Goal: Task Accomplishment & Management: Manage account settings

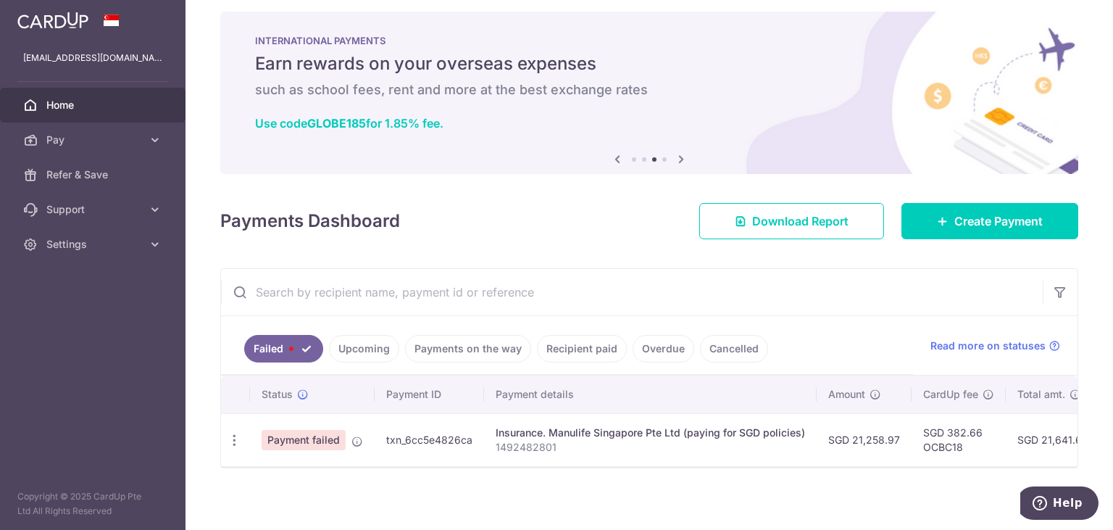
scroll to position [16, 0]
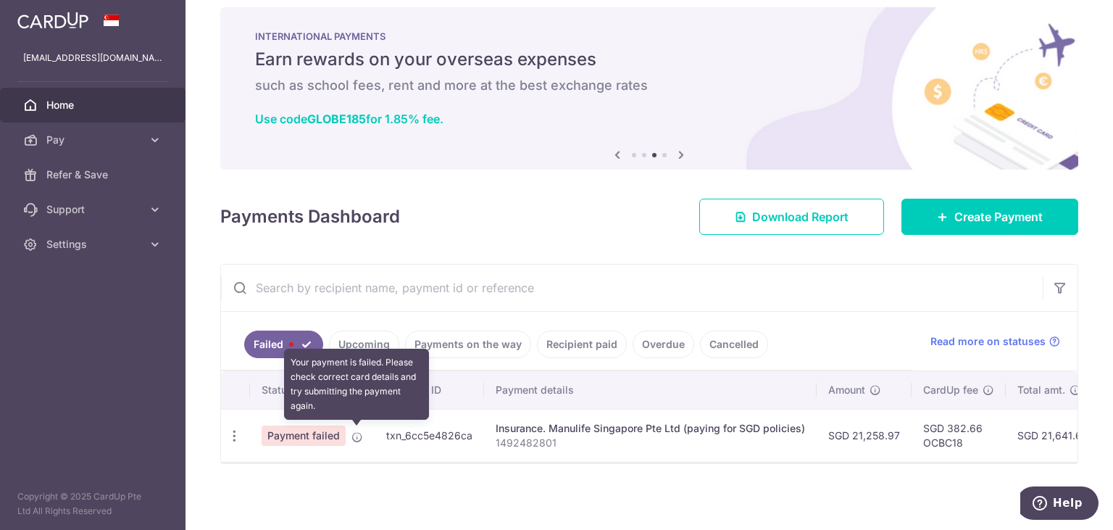
click at [355, 434] on icon at bounding box center [357, 437] width 12 height 12
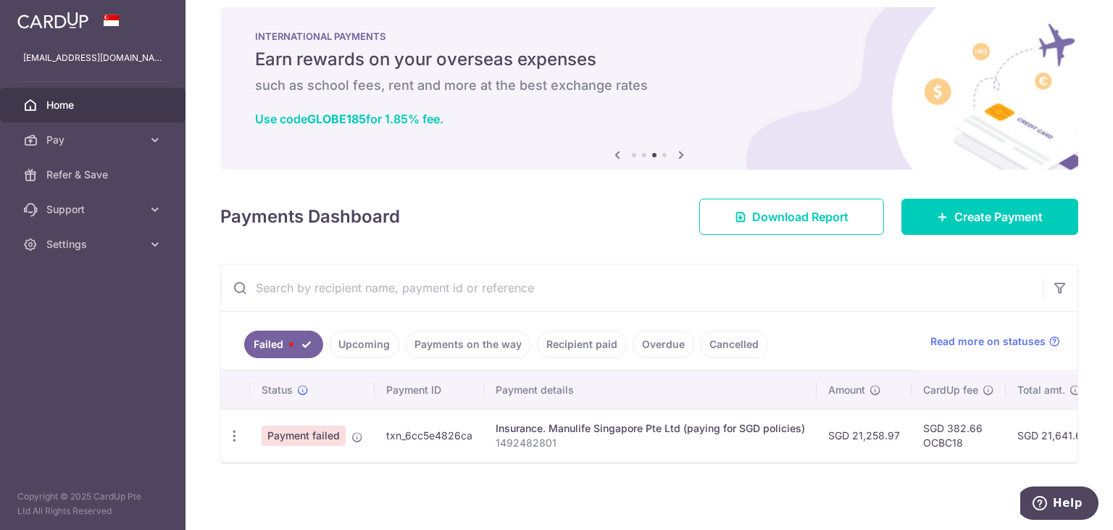
click at [289, 431] on span "Payment failed" at bounding box center [304, 435] width 84 height 20
click at [226, 437] on div "Update payment" at bounding box center [234, 435] width 27 height 27
click at [232, 437] on icon "button" at bounding box center [234, 435] width 15 height 15
click at [305, 480] on span "Update payment" at bounding box center [311, 475] width 99 height 17
radio input "true"
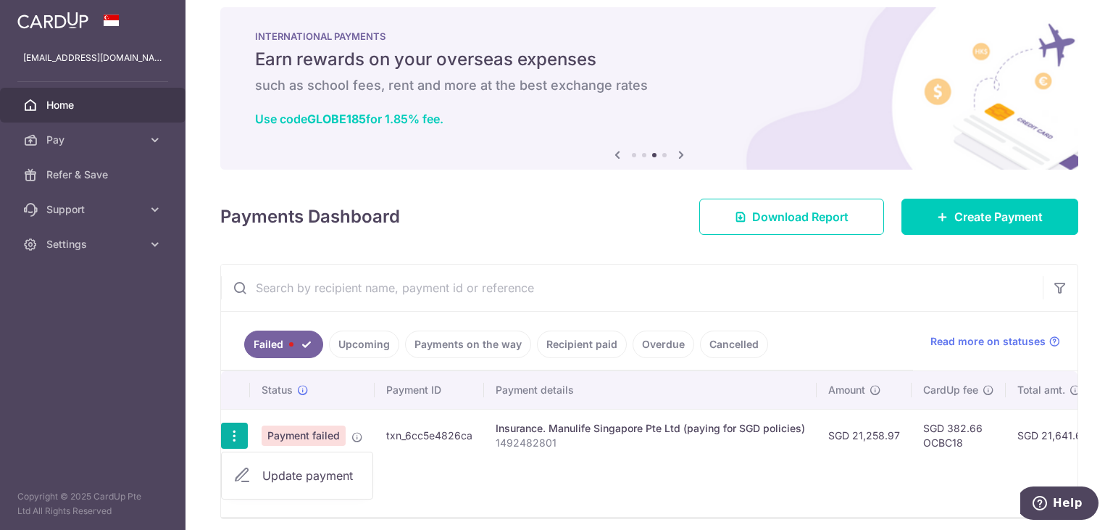
type input "21,258.97"
type input "1492482801"
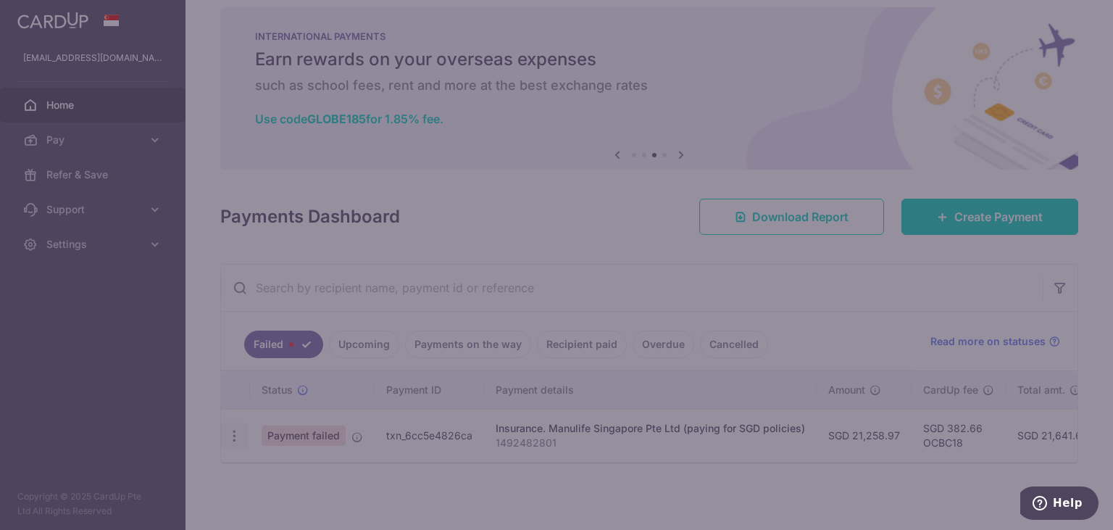
type input "OCBC18"
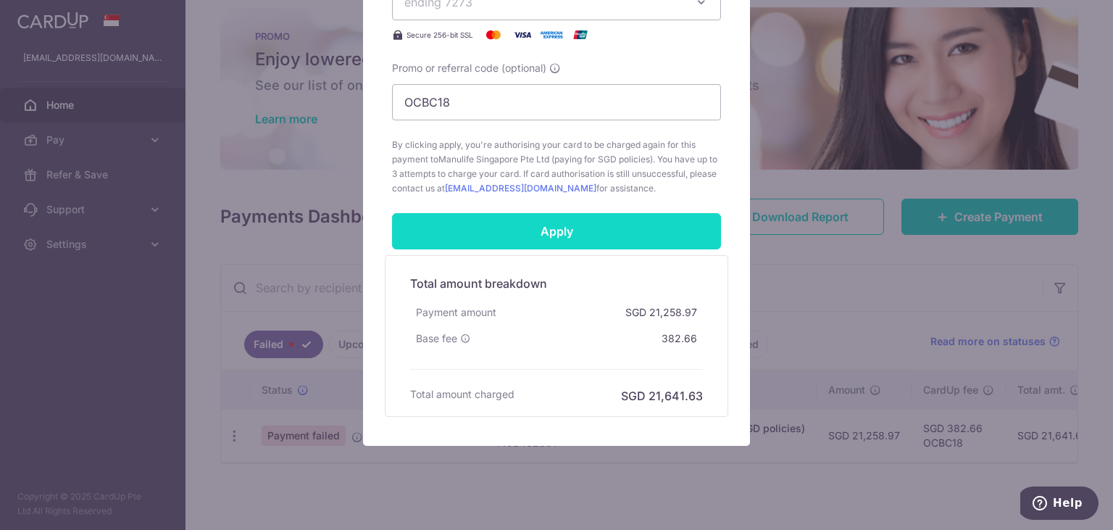
scroll to position [641, 0]
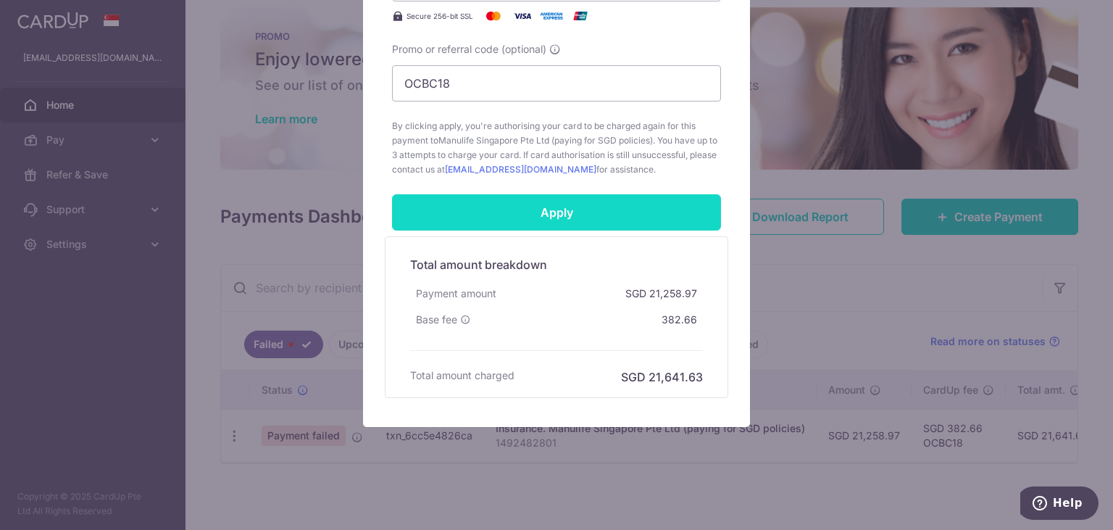
click at [579, 218] on input "Apply" at bounding box center [556, 212] width 329 height 36
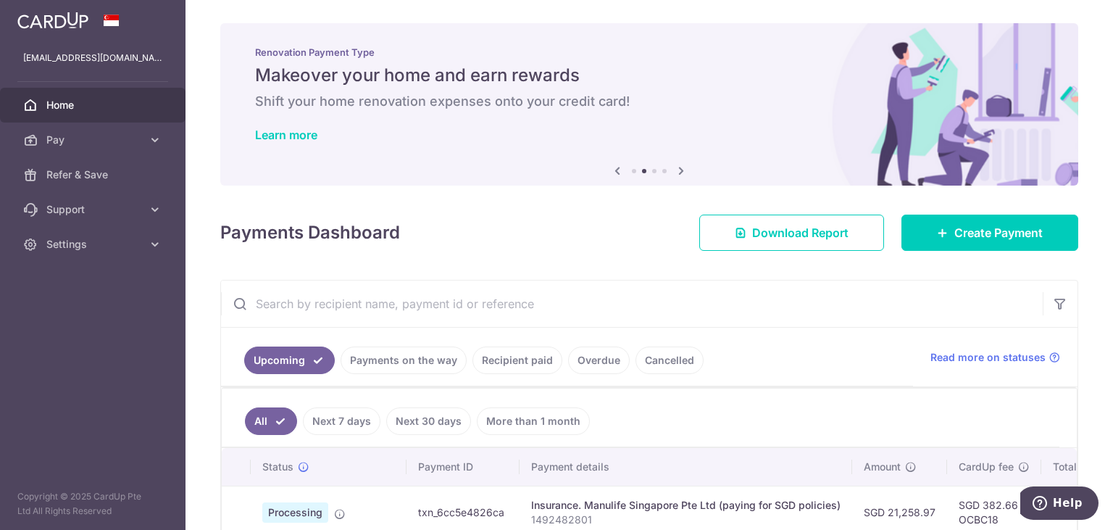
scroll to position [292, 0]
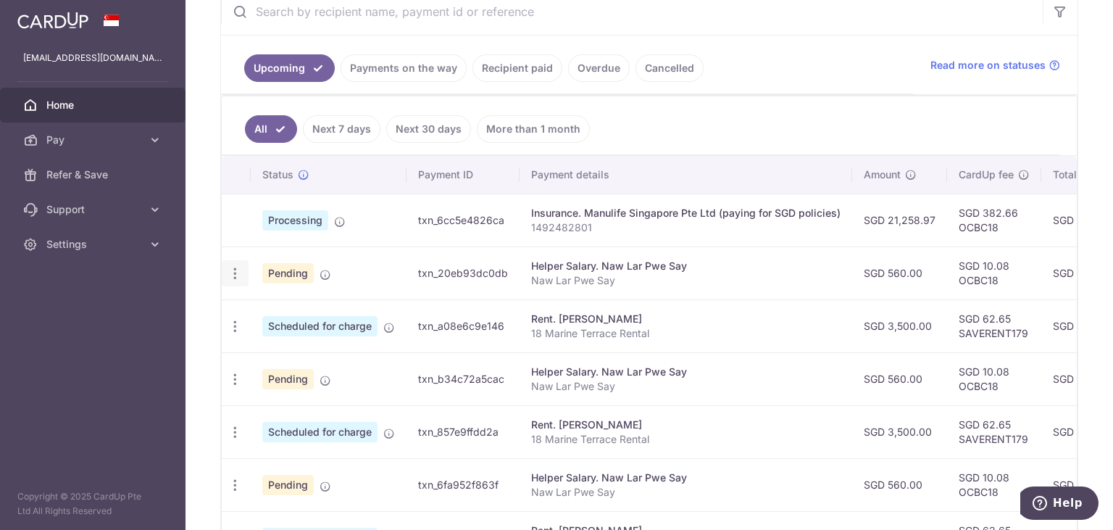
click at [237, 270] on icon "button" at bounding box center [235, 273] width 15 height 15
click at [328, 313] on span "Update payment" at bounding box center [312, 312] width 99 height 17
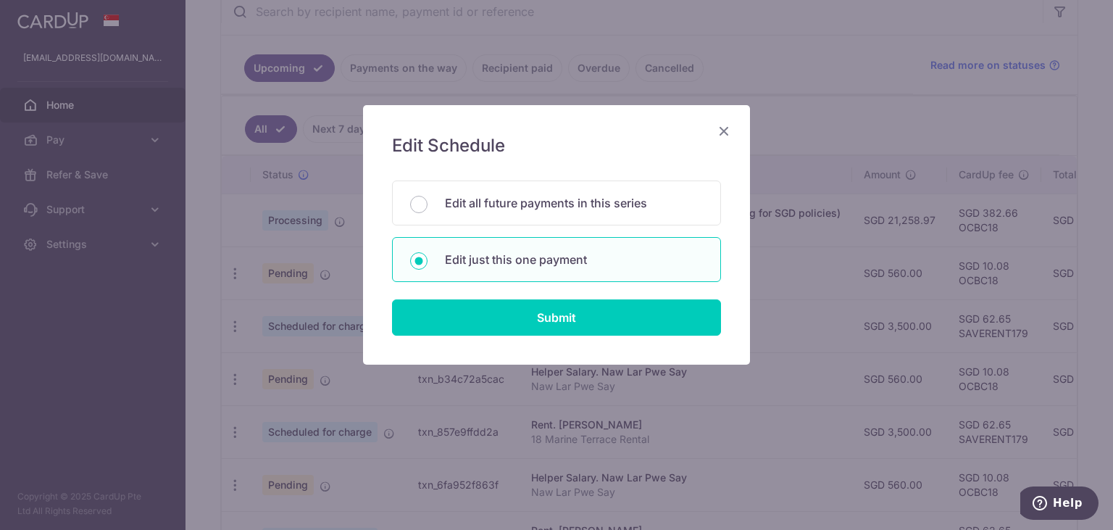
click at [726, 130] on icon "Close" at bounding box center [723, 131] width 17 height 18
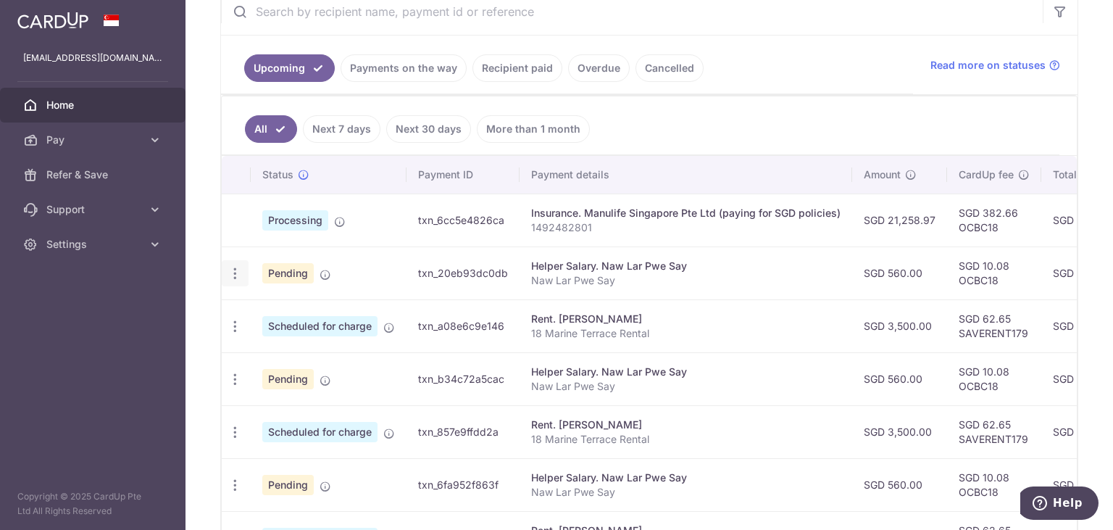
click at [236, 275] on icon "button" at bounding box center [235, 273] width 15 height 15
click at [280, 382] on span "Upload doc" at bounding box center [312, 383] width 99 height 17
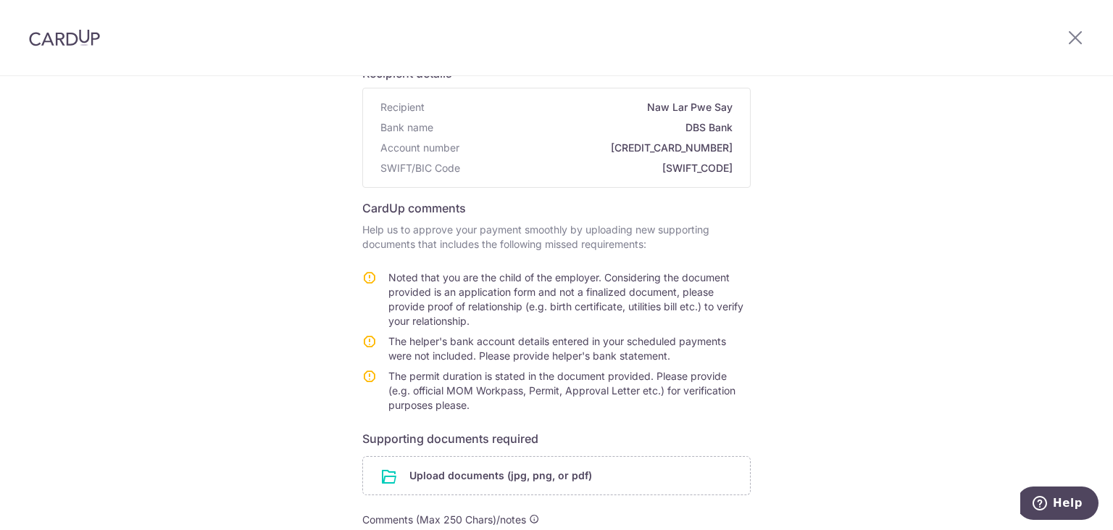
scroll to position [146, 0]
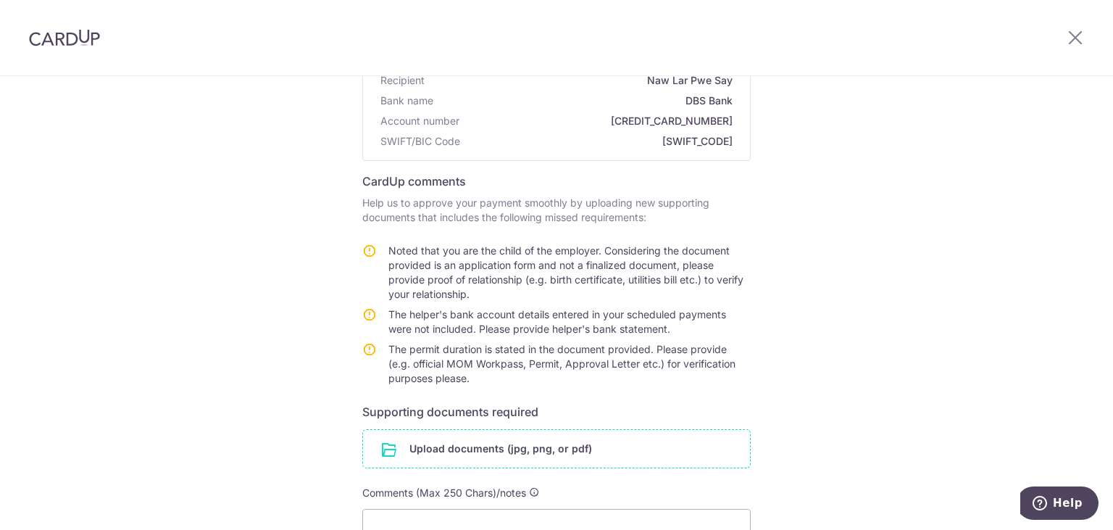
click at [512, 462] on input "file" at bounding box center [556, 449] width 387 height 38
click at [580, 446] on input "file" at bounding box center [556, 449] width 387 height 38
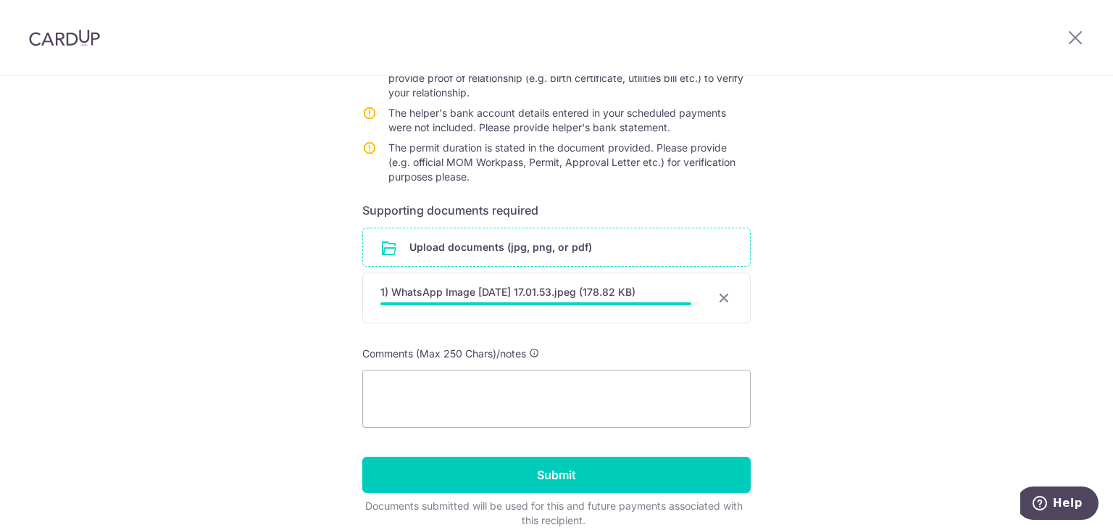
scroll to position [412, 0]
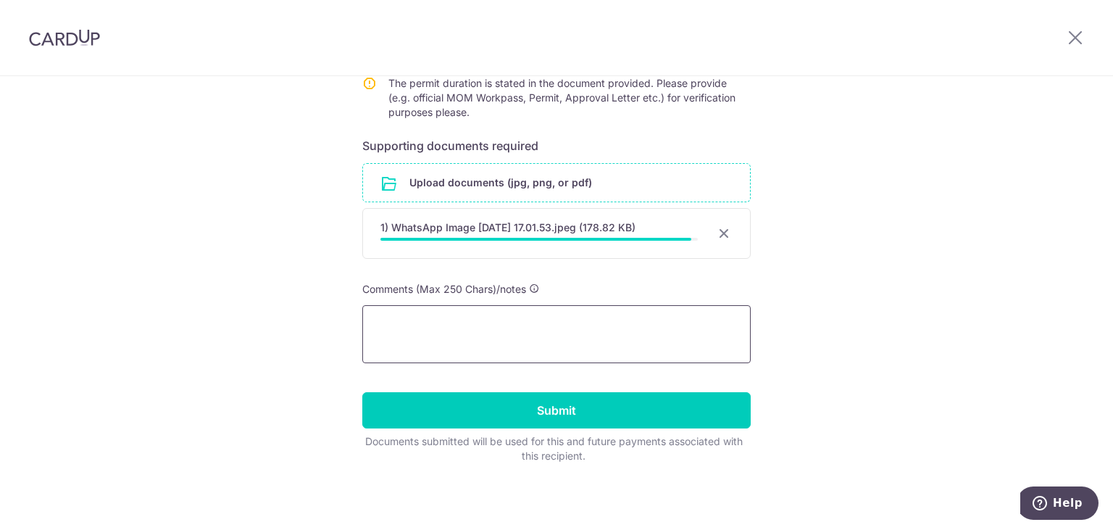
click at [547, 330] on textarea at bounding box center [556, 334] width 388 height 58
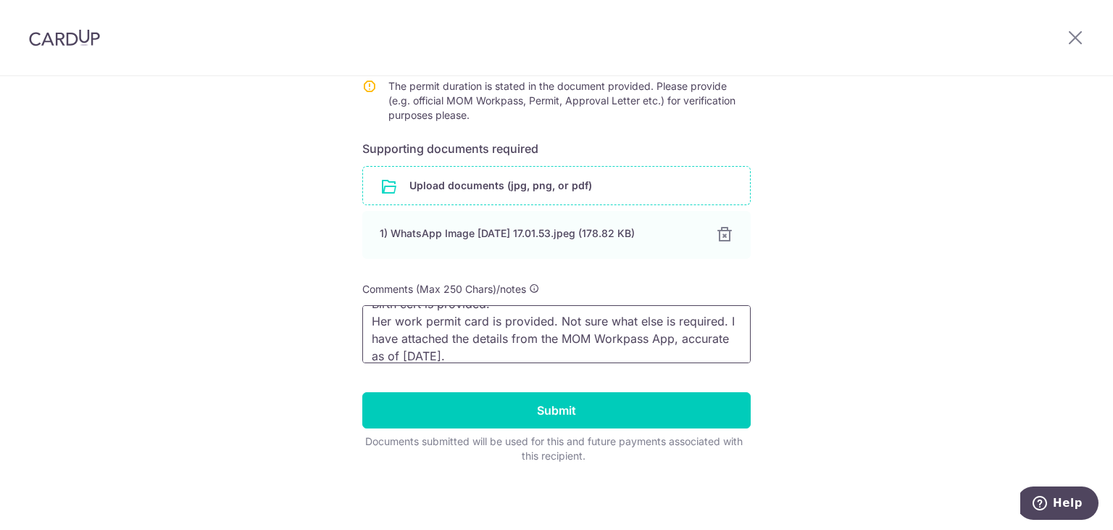
scroll to position [38, 0]
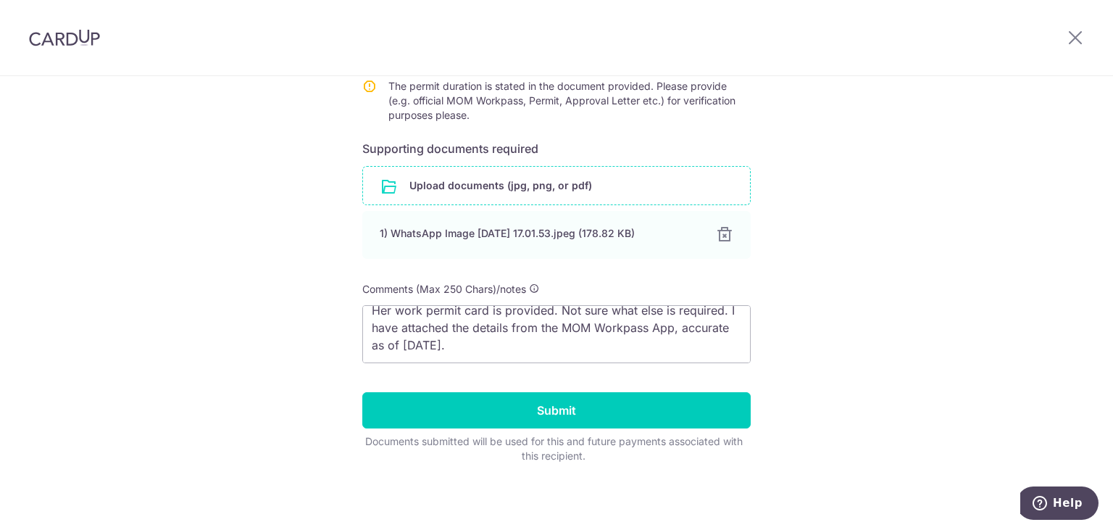
click at [585, 192] on input "file" at bounding box center [556, 186] width 387 height 38
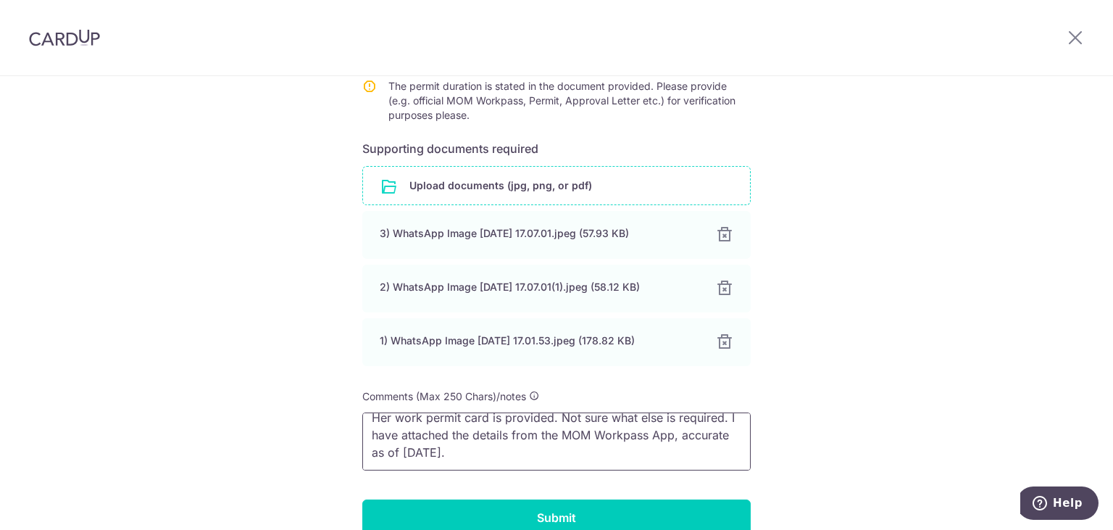
click at [499, 464] on textarea "Birth cert is provided. Her work permit card is provided. Not sure what else is…" at bounding box center [556, 441] width 388 height 58
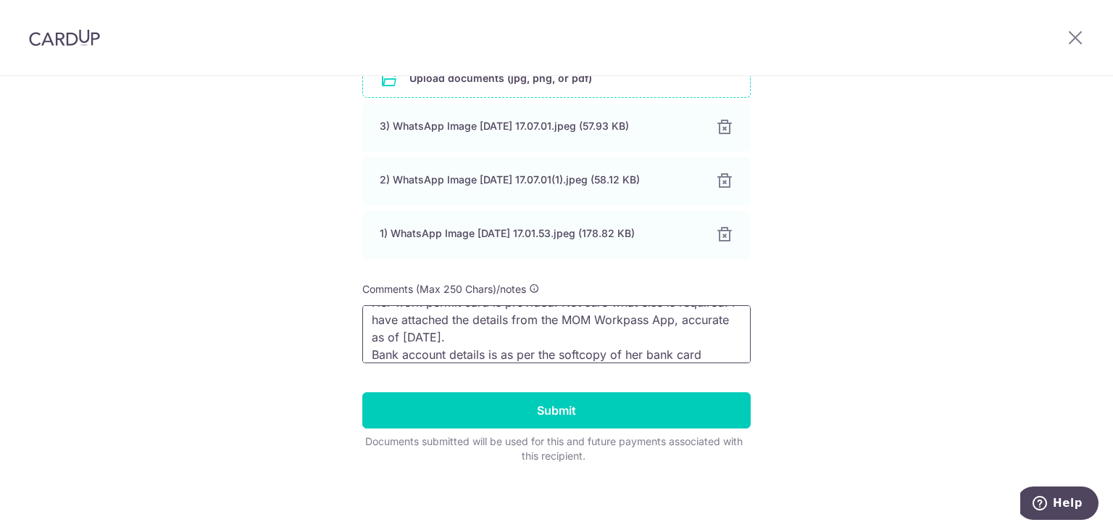
scroll to position [54, 0]
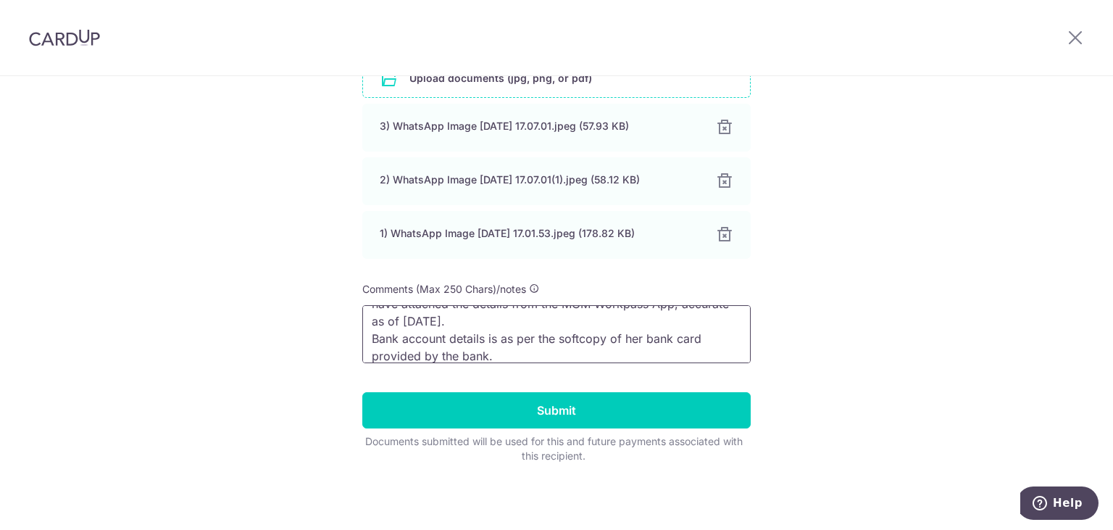
type textarea "Birth cert is provided. Her work permit card is provided. Not sure what else is…"
click at [512, 91] on input "file" at bounding box center [556, 78] width 387 height 38
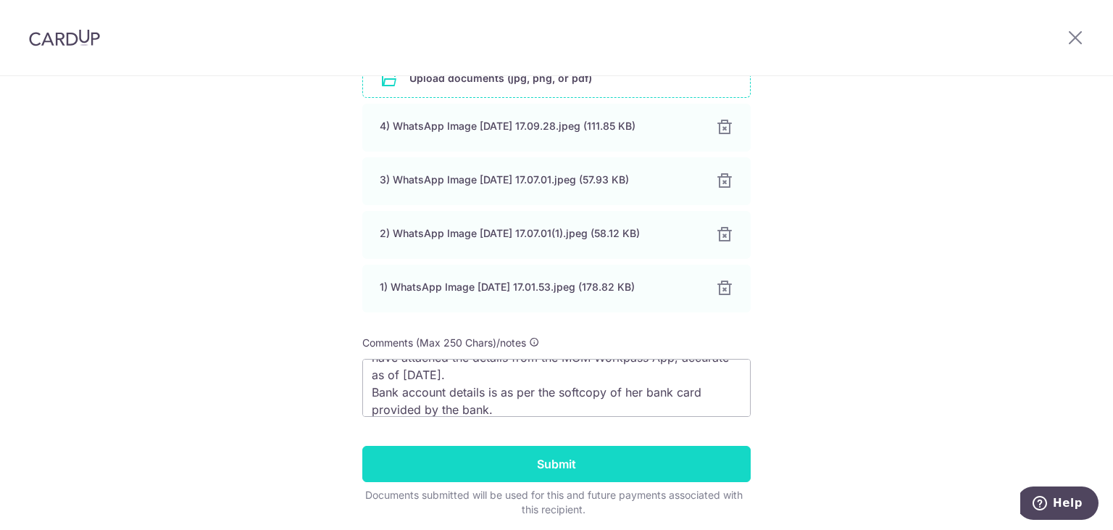
click at [573, 465] on input "Submit" at bounding box center [556, 464] width 388 height 36
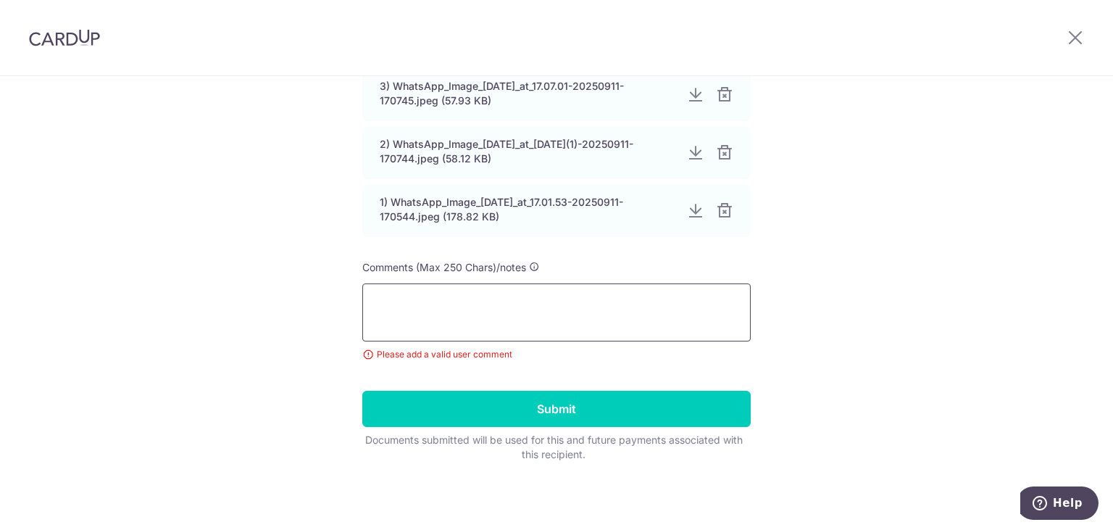
click at [507, 316] on textarea at bounding box center [556, 312] width 388 height 58
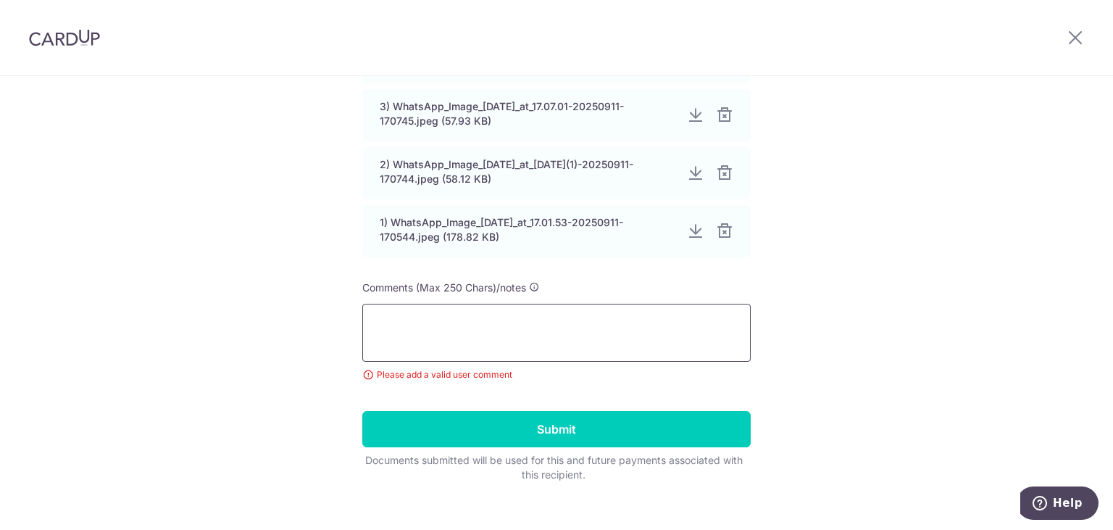
scroll to position [662, 0]
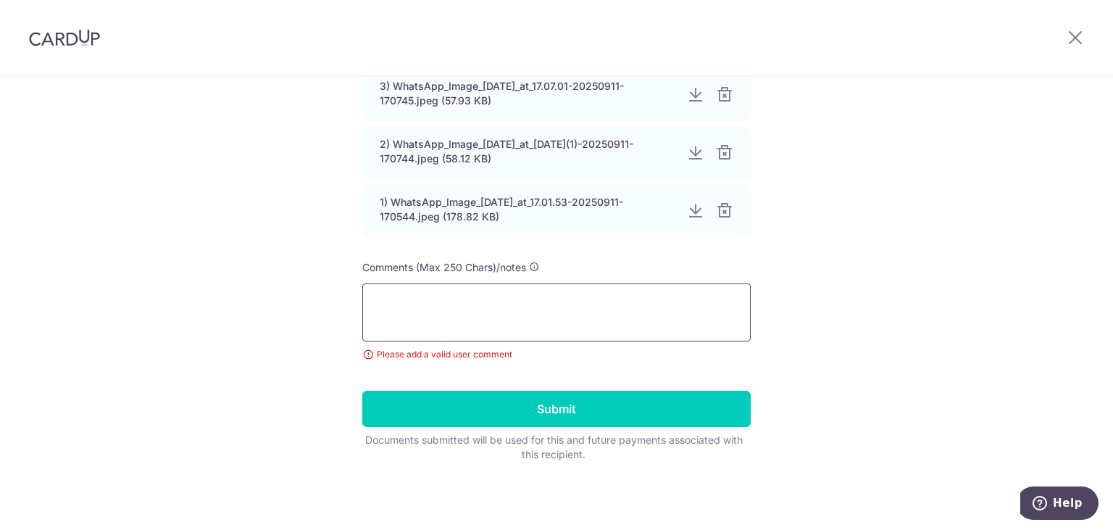
click at [546, 314] on textarea at bounding box center [556, 312] width 388 height 58
click at [643, 306] on textarea "Bank details as per the card photo provided. It is the bank account details." at bounding box center [556, 312] width 388 height 58
click at [641, 309] on textarea "Bank details as per the card photo provided. It is the bank account details." at bounding box center [556, 312] width 388 height 58
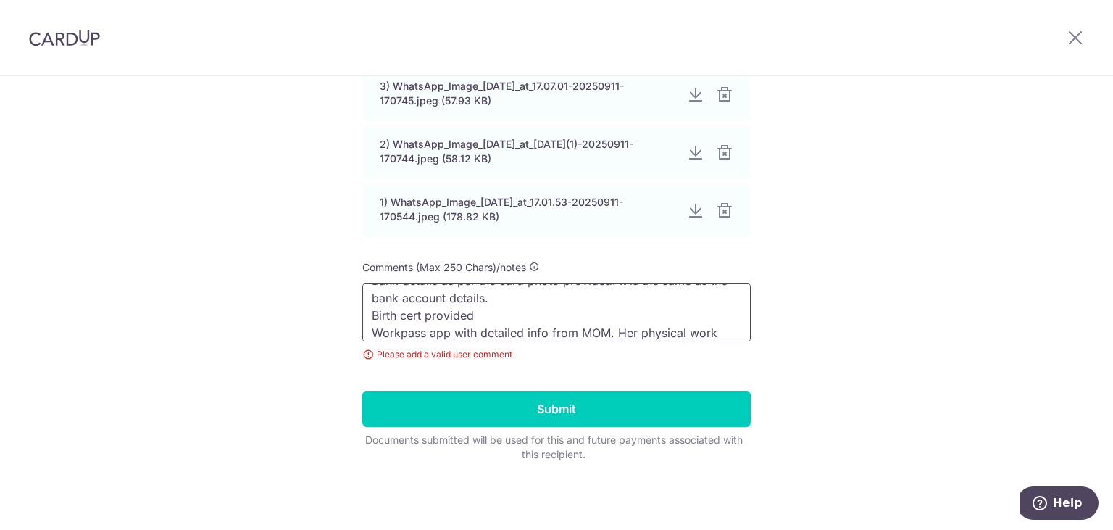
scroll to position [37, 0]
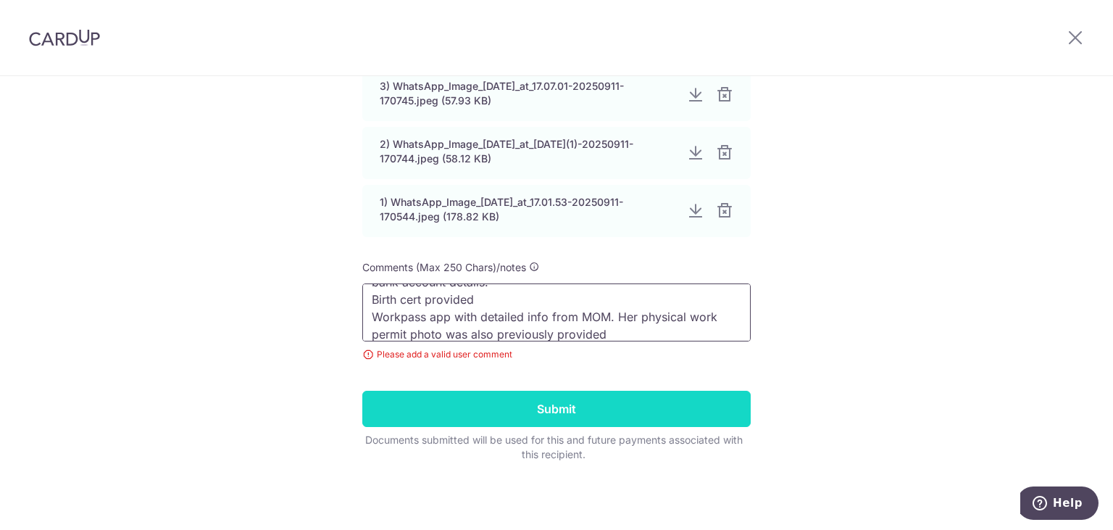
type textarea "Bank details as per the card photo provided. It is the same as the bank account…"
click at [613, 417] on input "Submit" at bounding box center [556, 409] width 388 height 36
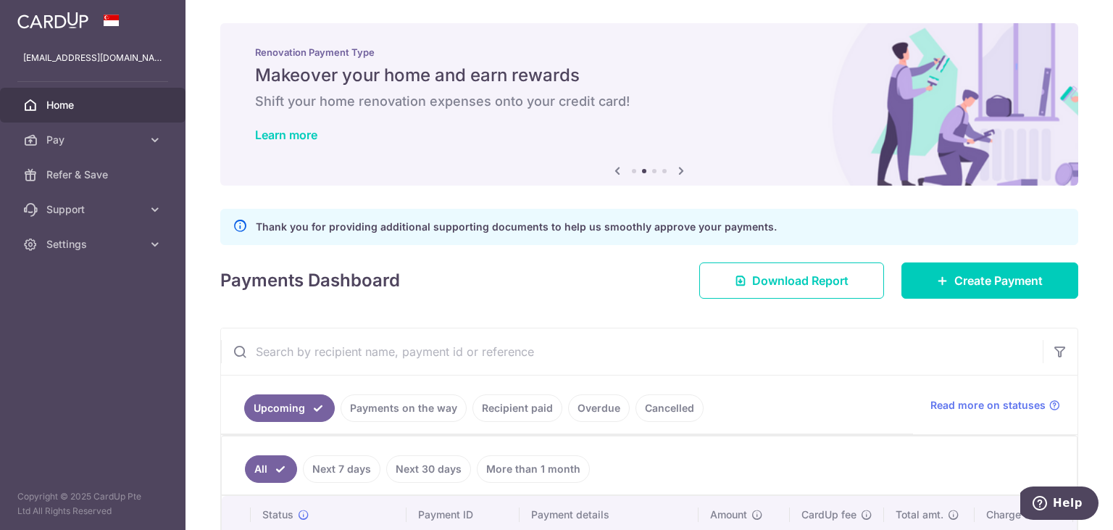
click at [418, 411] on link "Payments on the way" at bounding box center [404, 408] width 126 height 28
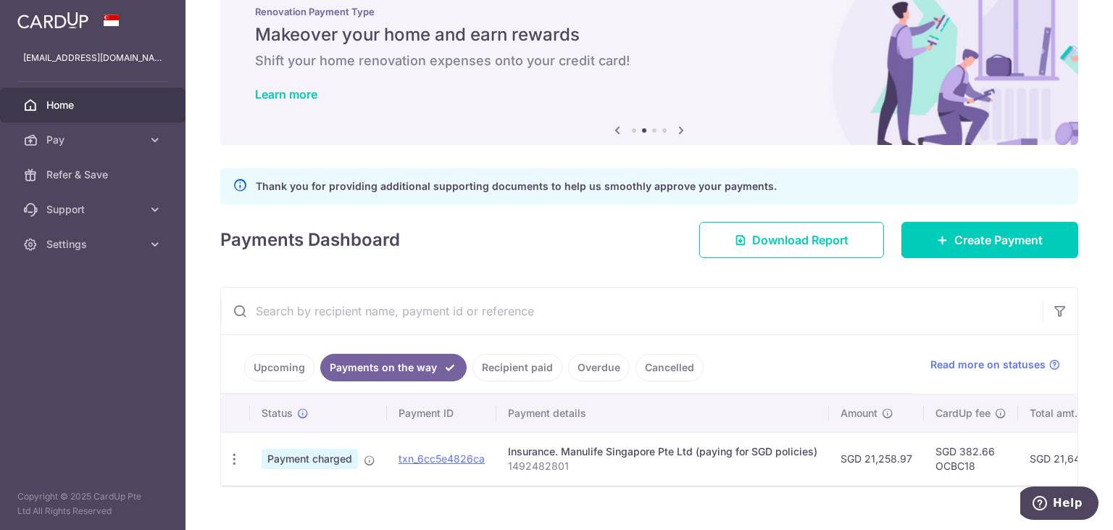
scroll to position [64, 0]
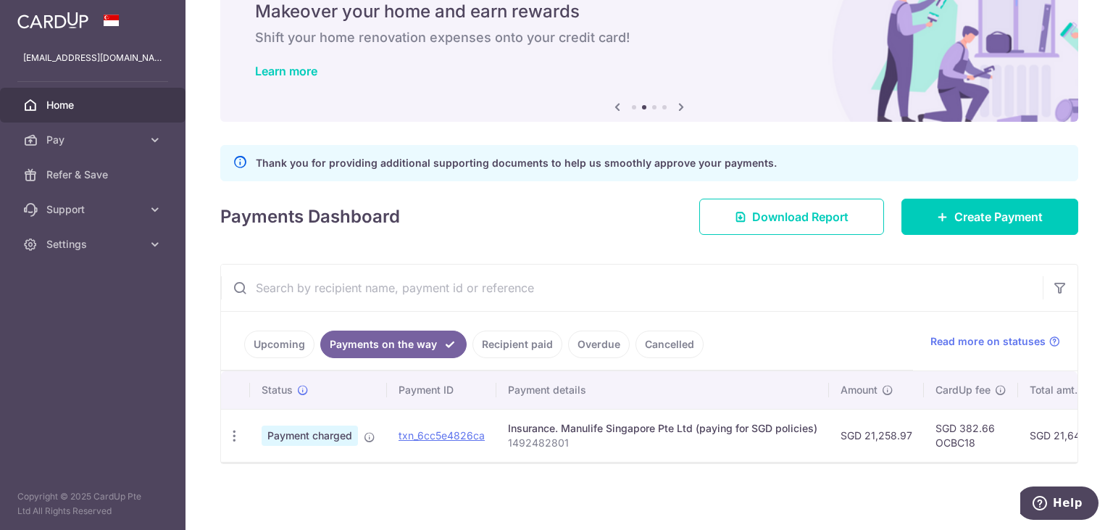
click at [523, 341] on link "Recipient paid" at bounding box center [517, 344] width 90 height 28
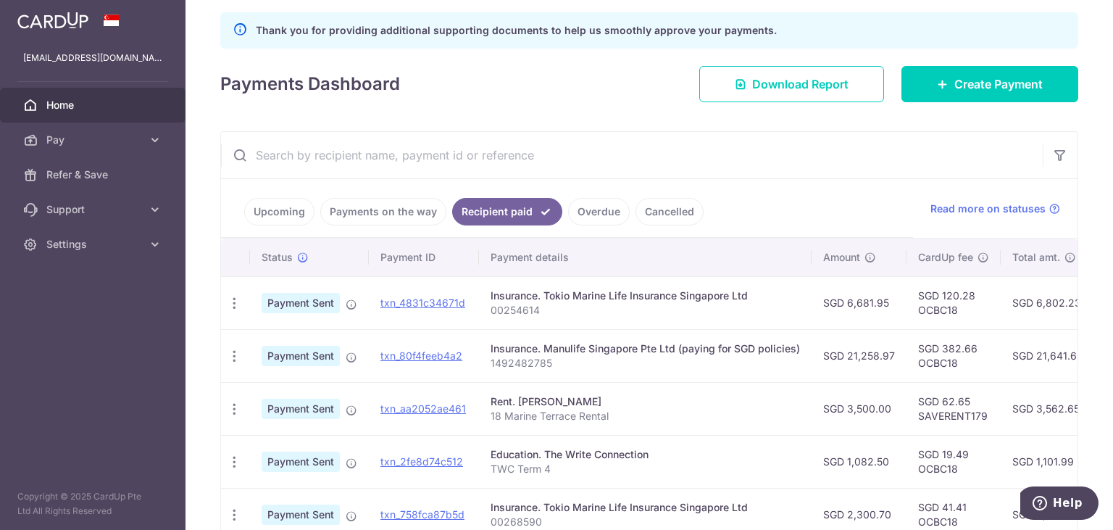
scroll to position [209, 0]
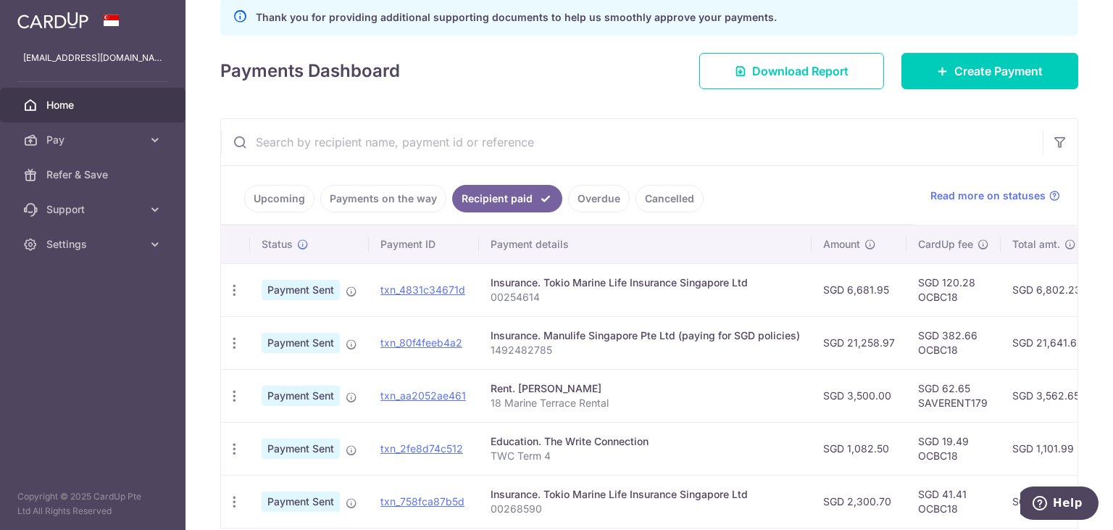
click at [583, 201] on link "Overdue" at bounding box center [599, 199] width 62 height 28
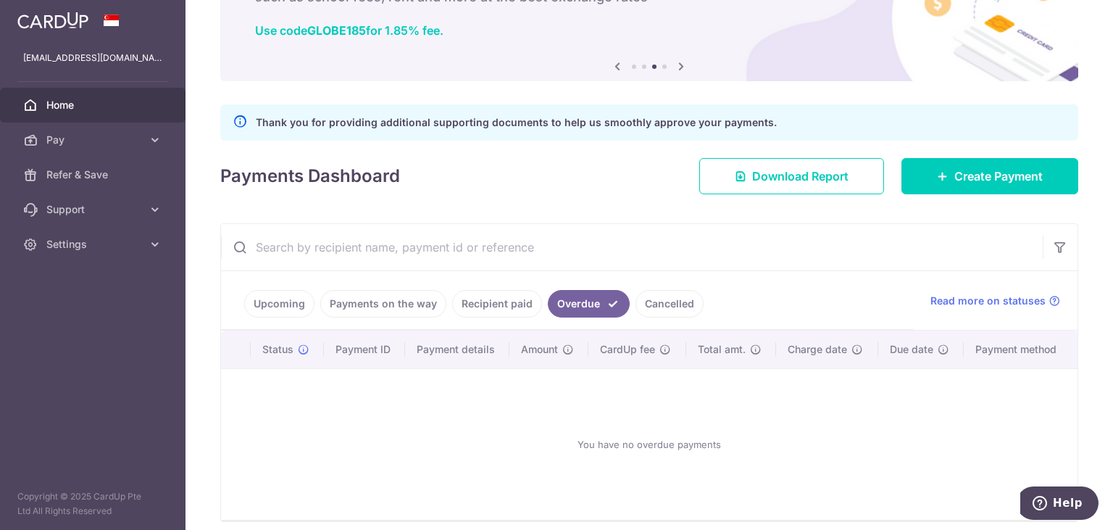
click at [653, 306] on link "Cancelled" at bounding box center [669, 304] width 68 height 28
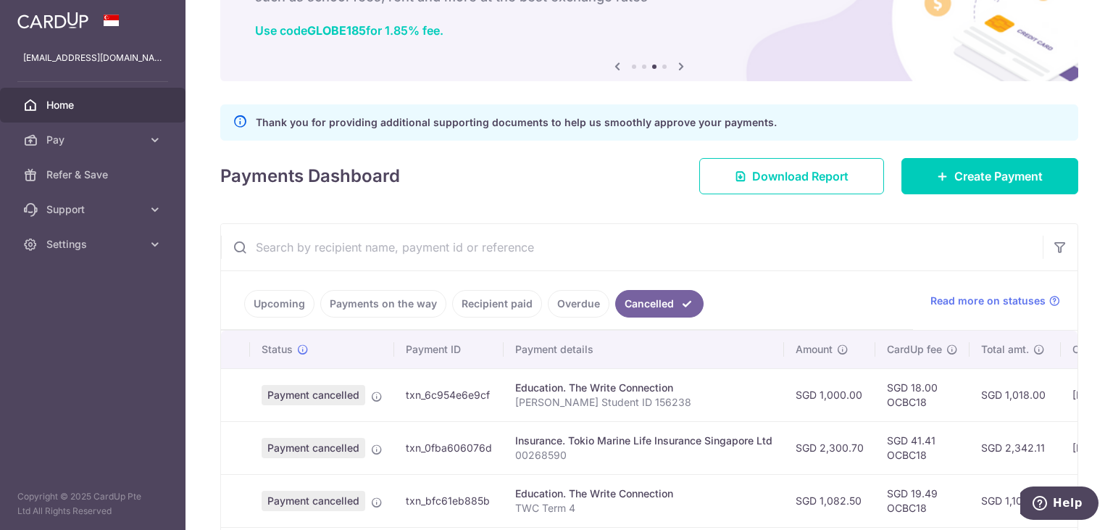
click at [414, 296] on link "Payments on the way" at bounding box center [383, 304] width 126 height 28
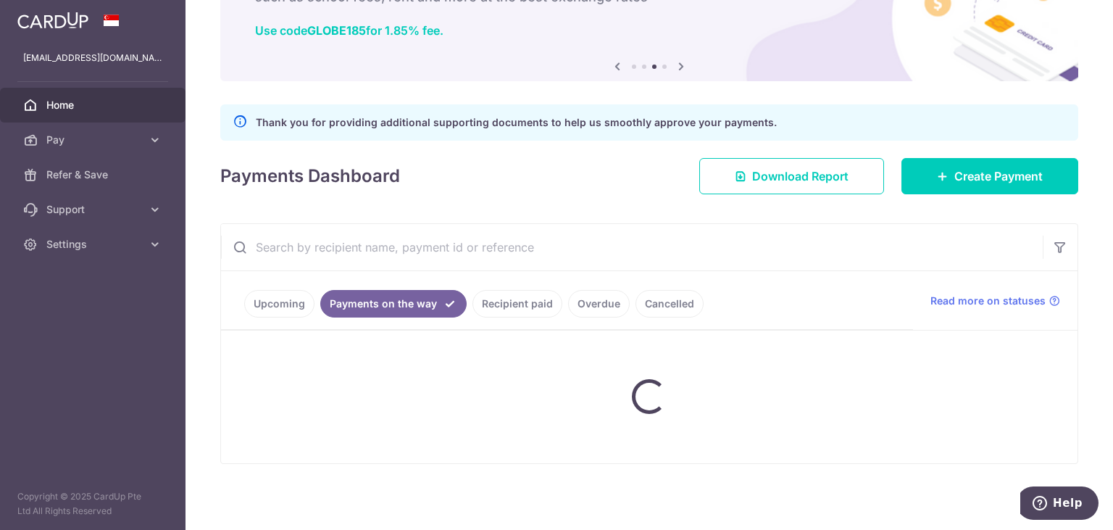
scroll to position [64, 0]
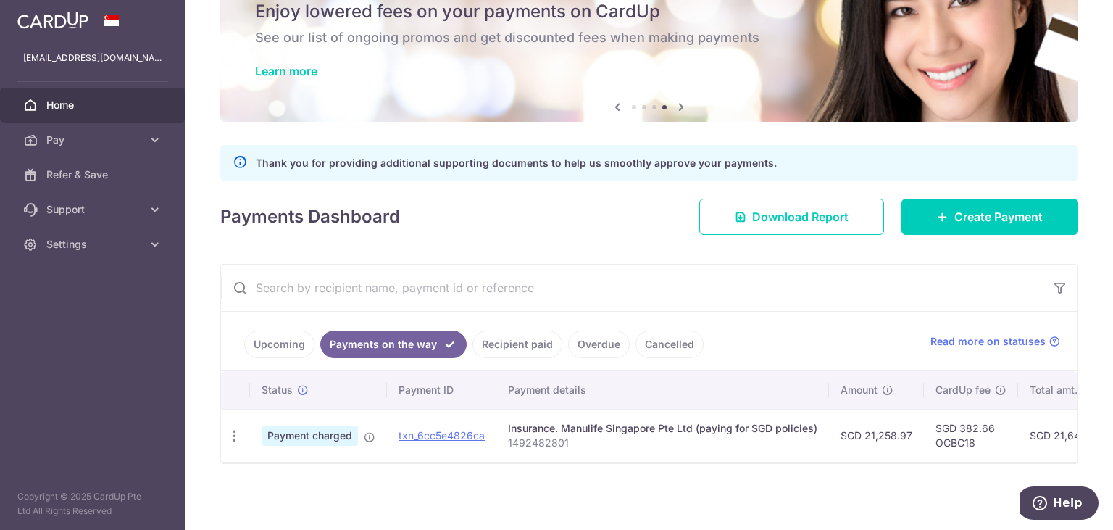
click at [271, 332] on link "Upcoming" at bounding box center [279, 344] width 70 height 28
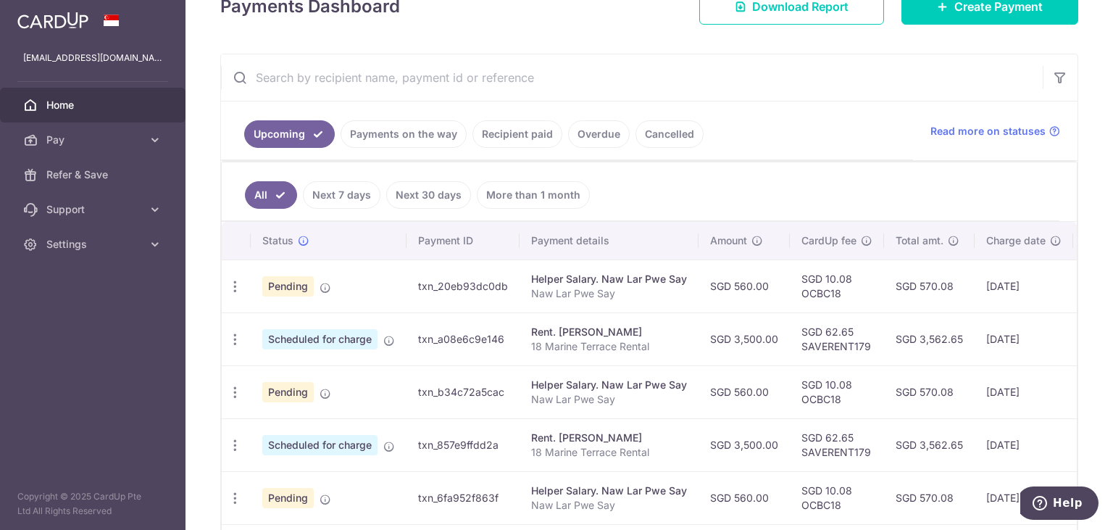
scroll to position [283, 0]
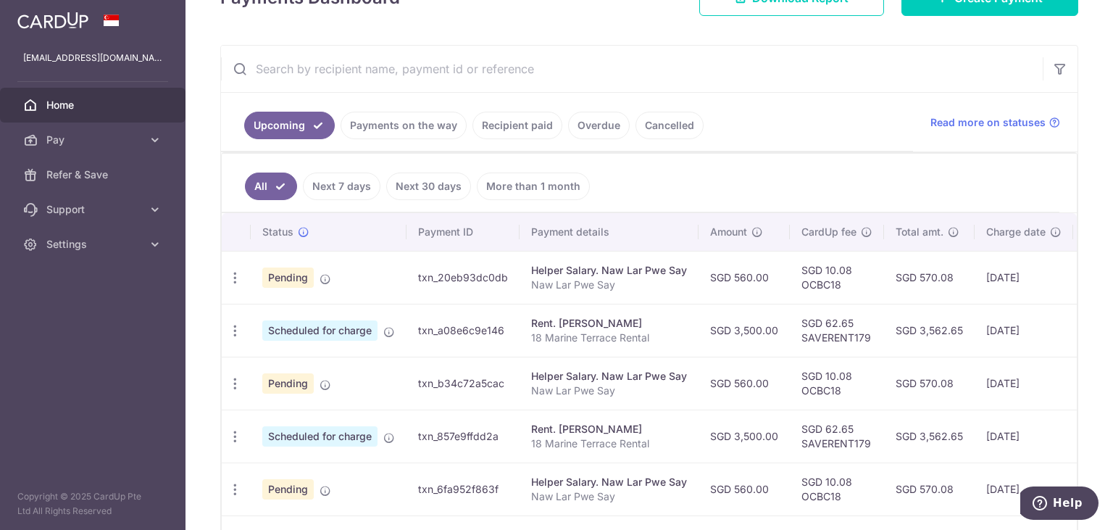
click at [57, 101] on span "Home" at bounding box center [94, 105] width 96 height 14
